Goal: Information Seeking & Learning: Learn about a topic

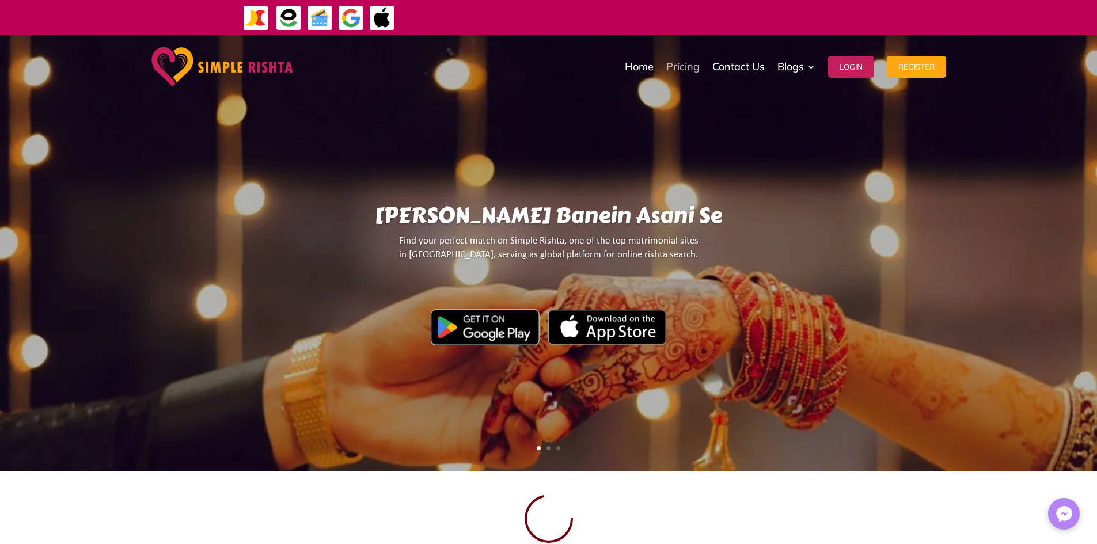
click at [682, 73] on link "Pricing" at bounding box center [682, 67] width 33 height 58
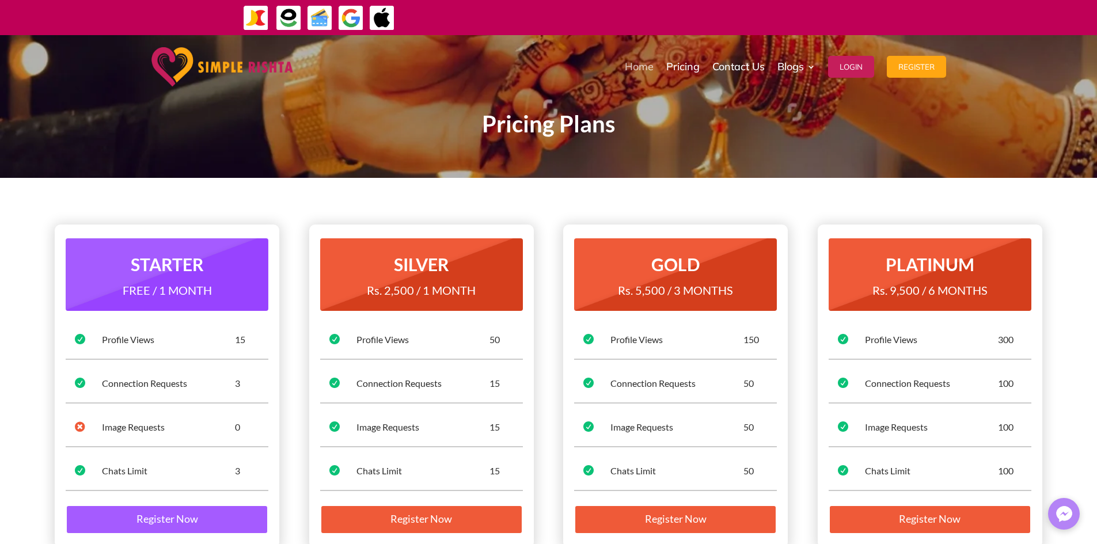
click at [630, 61] on link "Home" at bounding box center [639, 67] width 29 height 58
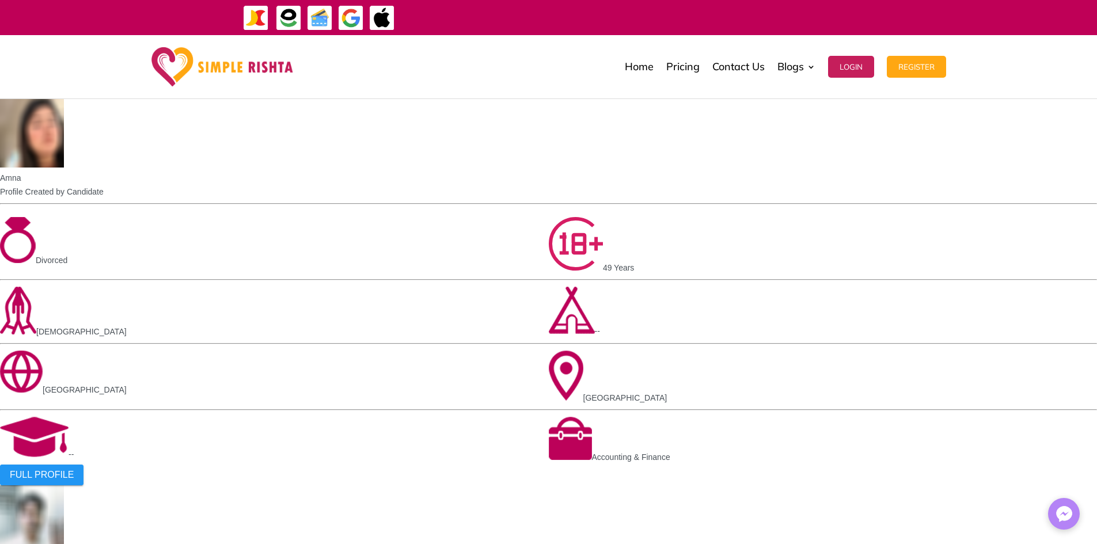
scroll to position [2246, 0]
